Goal: Task Accomplishment & Management: Manage account settings

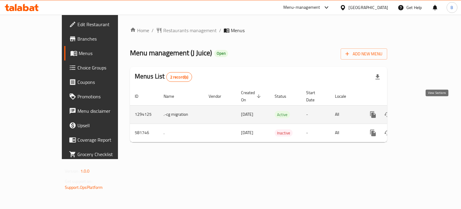
click at [419, 112] on icon "enhanced table" at bounding box center [416, 114] width 5 height 5
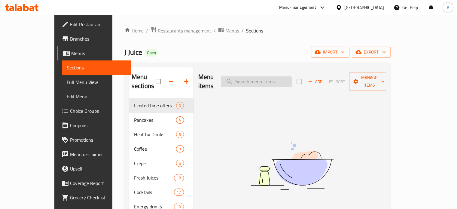
click at [281, 76] on input "search" at bounding box center [256, 81] width 71 height 11
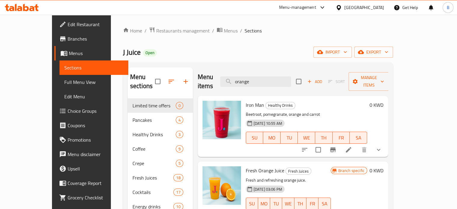
type input "orange"
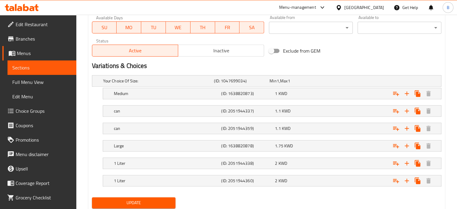
scroll to position [302, 0]
